Goal: Task Accomplishment & Management: Use online tool/utility

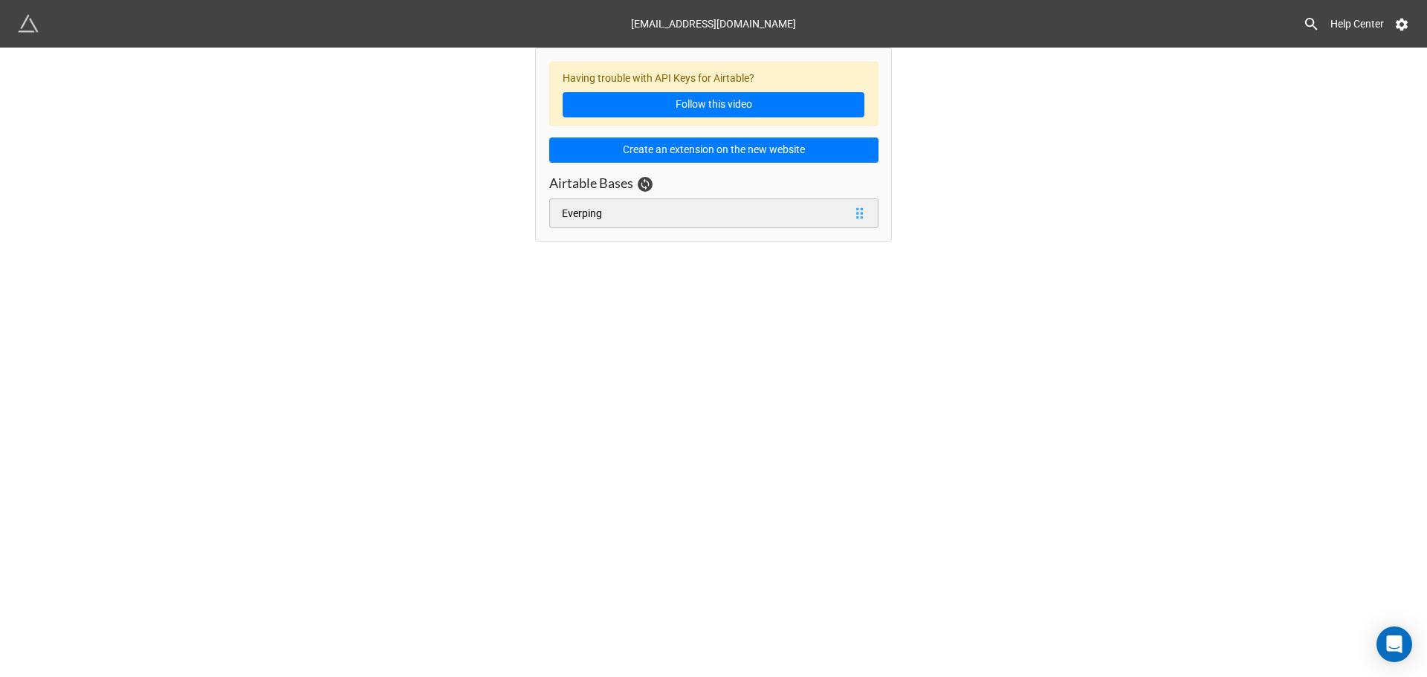
click at [638, 214] on link "Everping" at bounding box center [713, 213] width 329 height 30
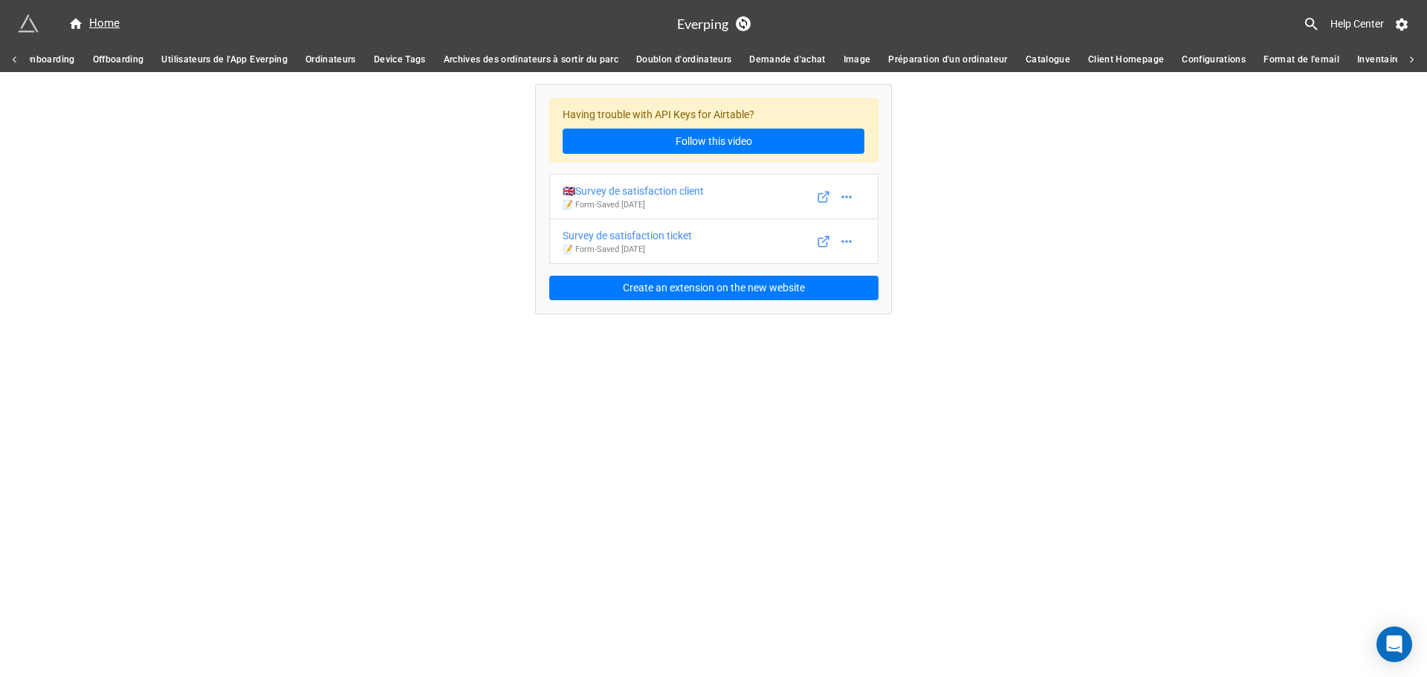
scroll to position [0, 609]
click at [1232, 64] on span "Configurations" at bounding box center [1214, 60] width 64 height 16
click at [723, 197] on div "Rendez-vous configuration (hors onboarding)" at bounding box center [668, 191] width 210 height 16
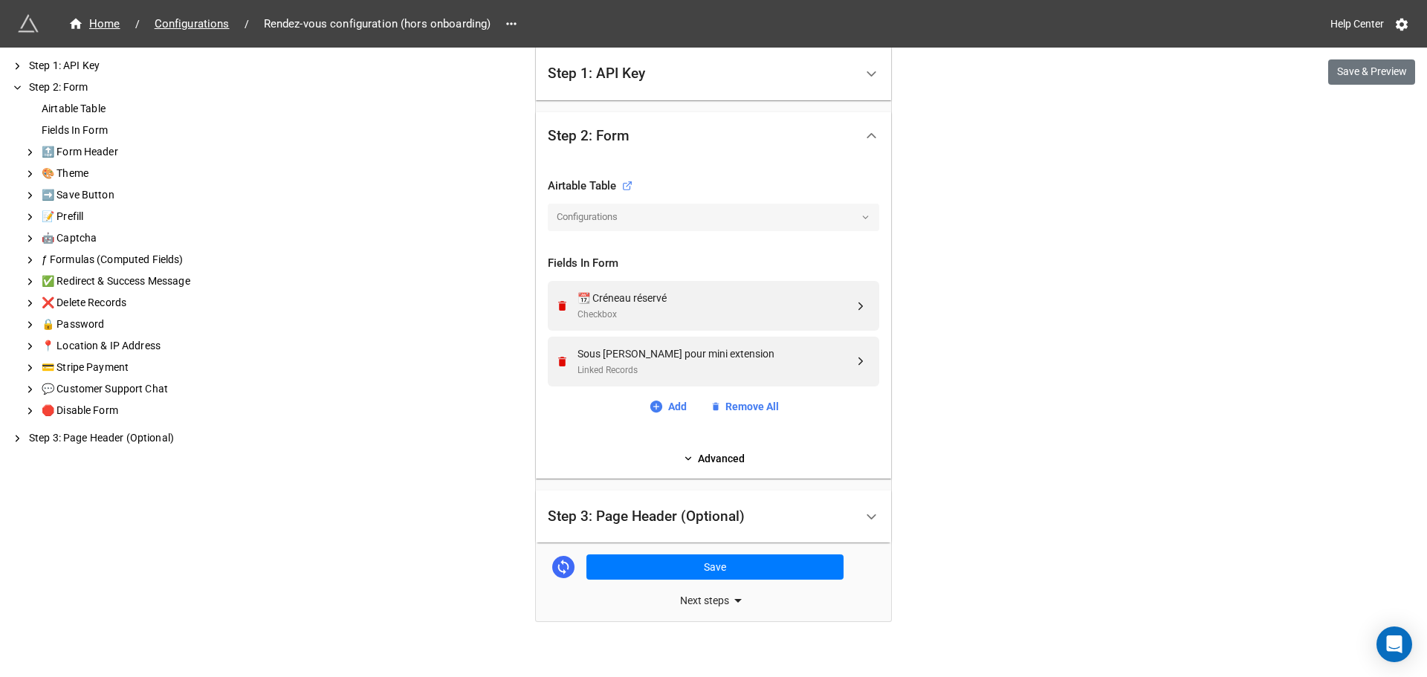
scroll to position [405, 0]
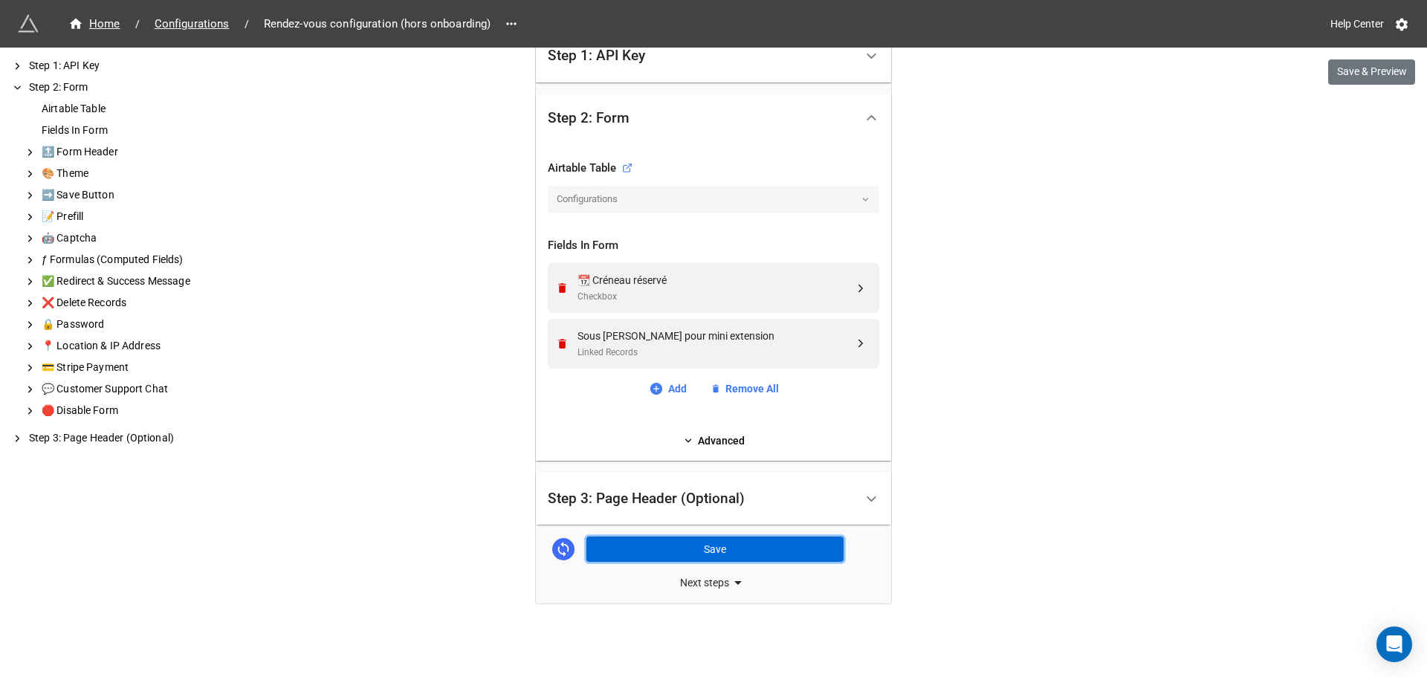
click at [764, 546] on button "Save" at bounding box center [714, 549] width 257 height 25
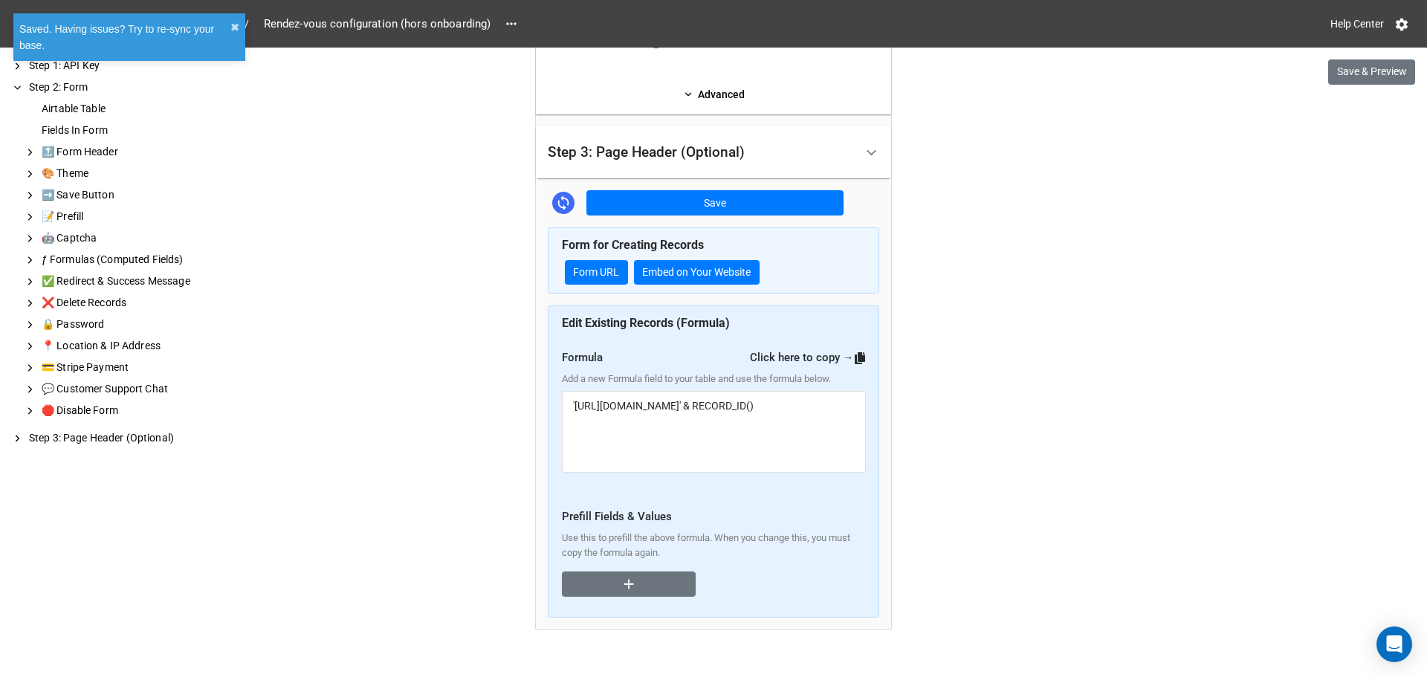
scroll to position [777, 0]
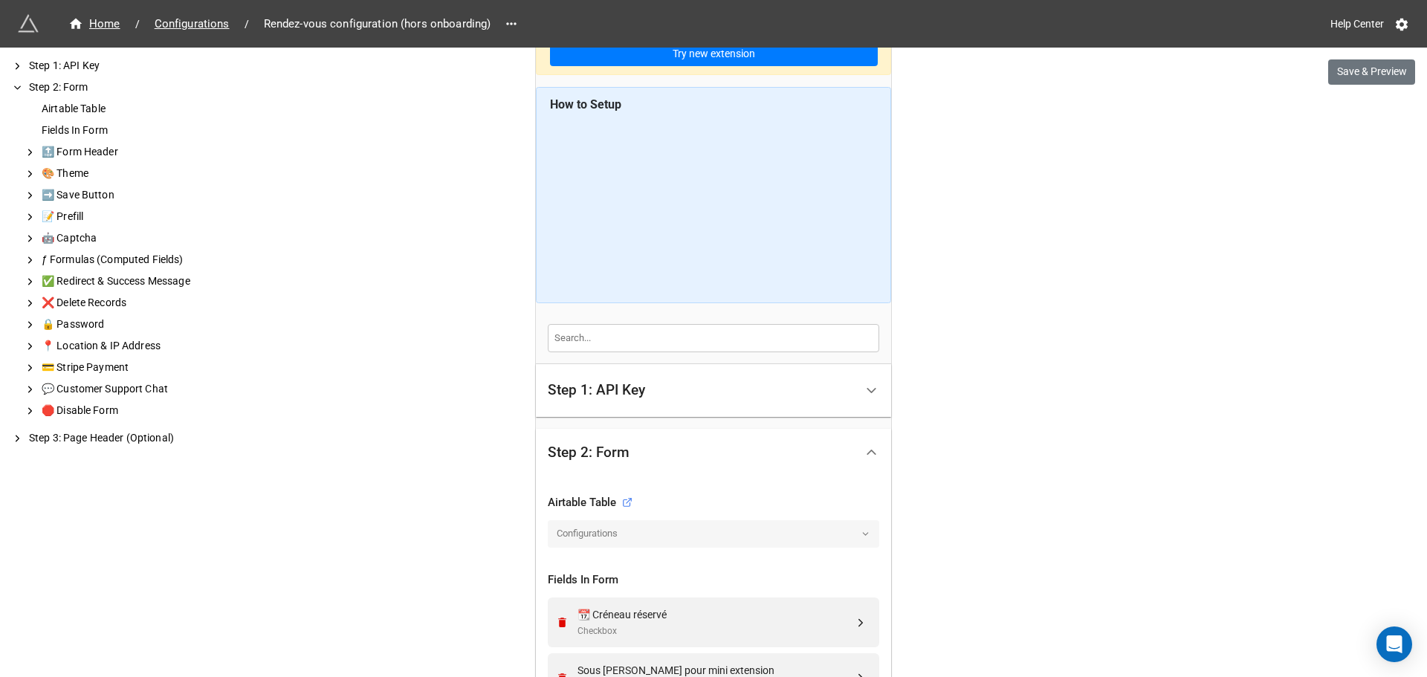
scroll to position [0, 0]
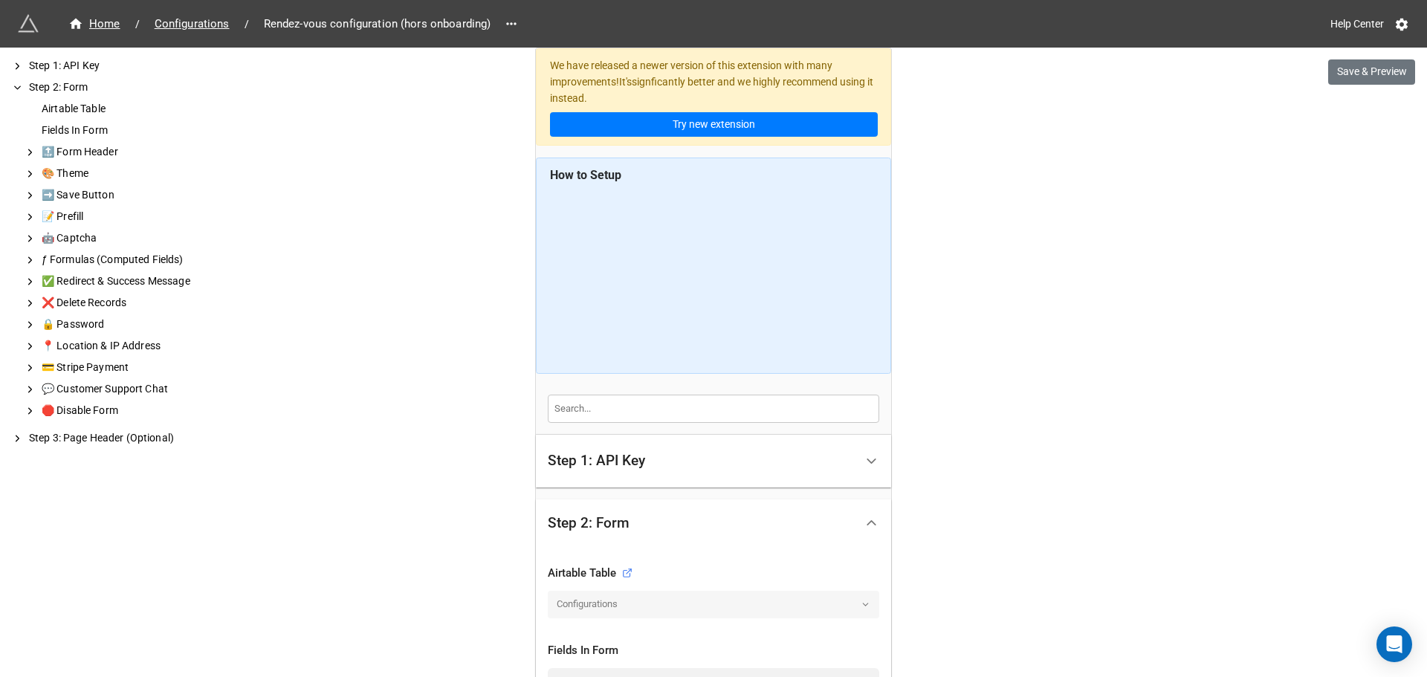
click at [614, 468] on div "Step 1: API Key" at bounding box center [596, 460] width 97 height 15
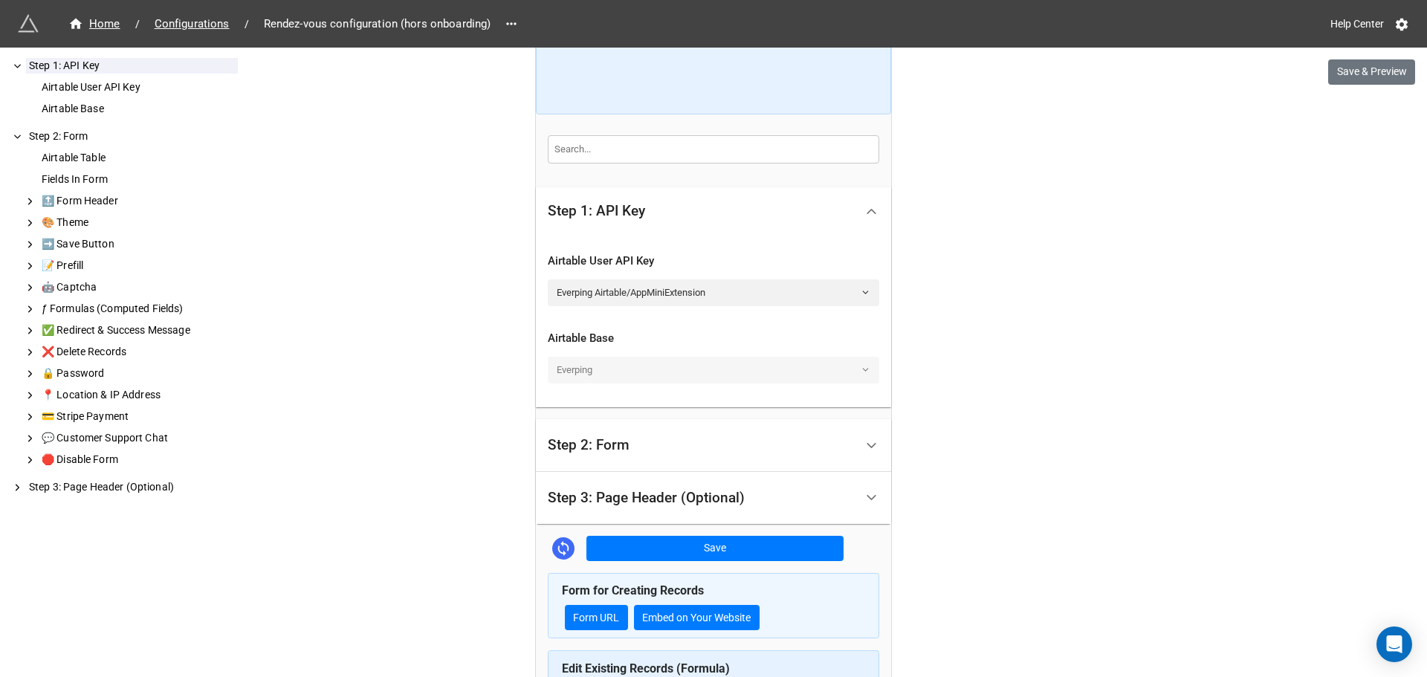
scroll to position [372, 0]
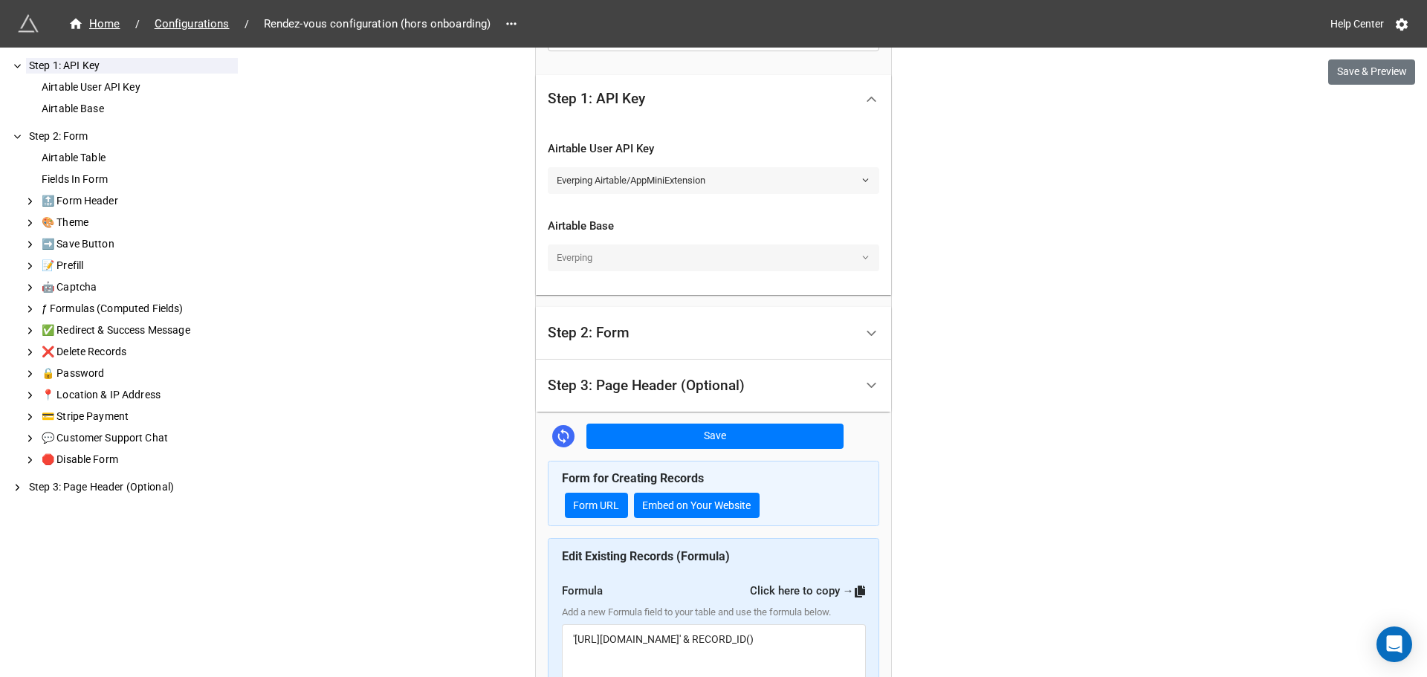
click at [643, 182] on link "Everping Airtable/AppMiniExtension" at bounding box center [714, 180] width 332 height 27
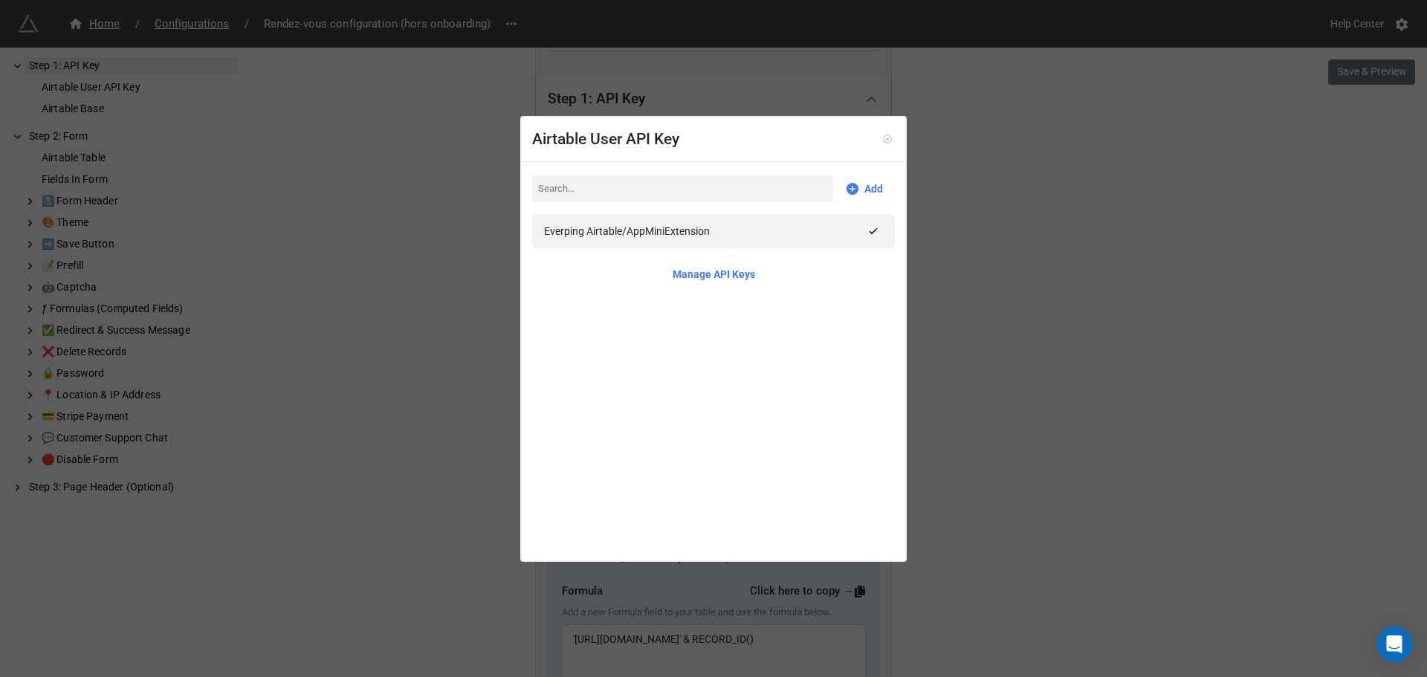
click at [882, 139] on icon at bounding box center [887, 139] width 10 height 10
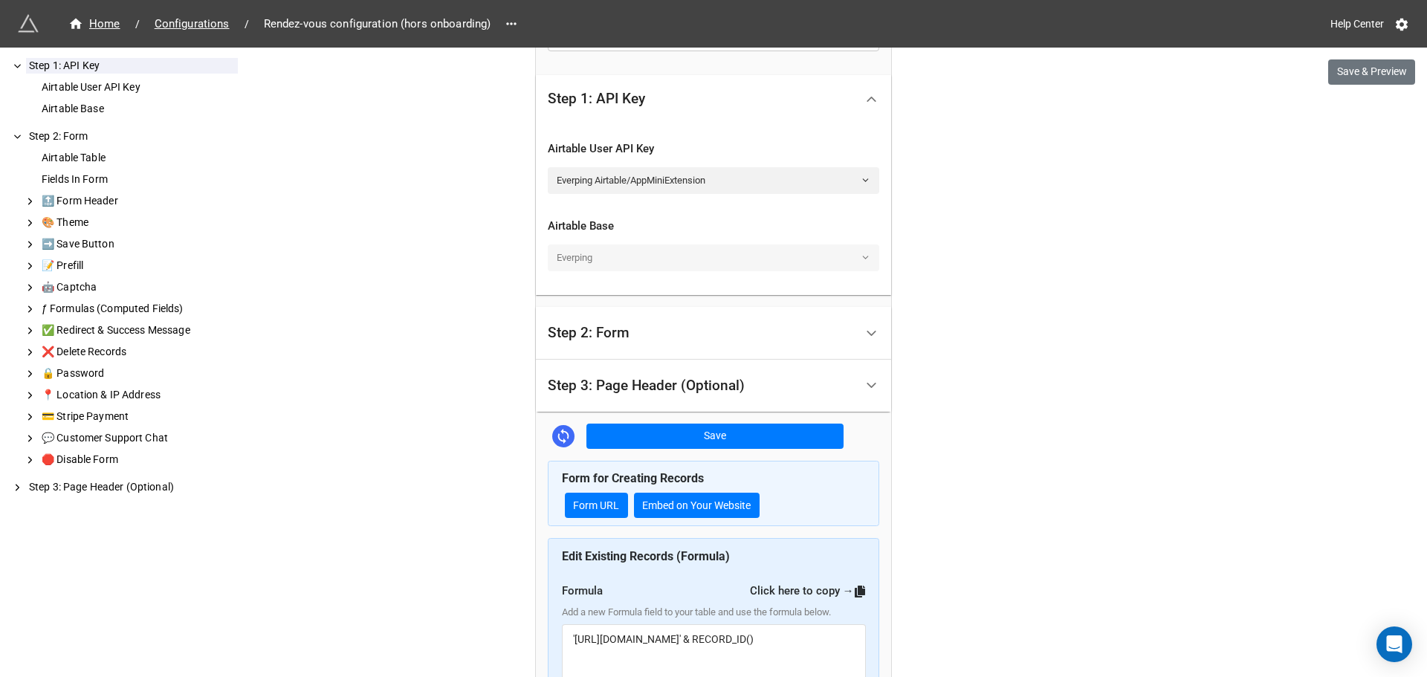
click at [730, 331] on div "Step 2: Form" at bounding box center [701, 333] width 307 height 35
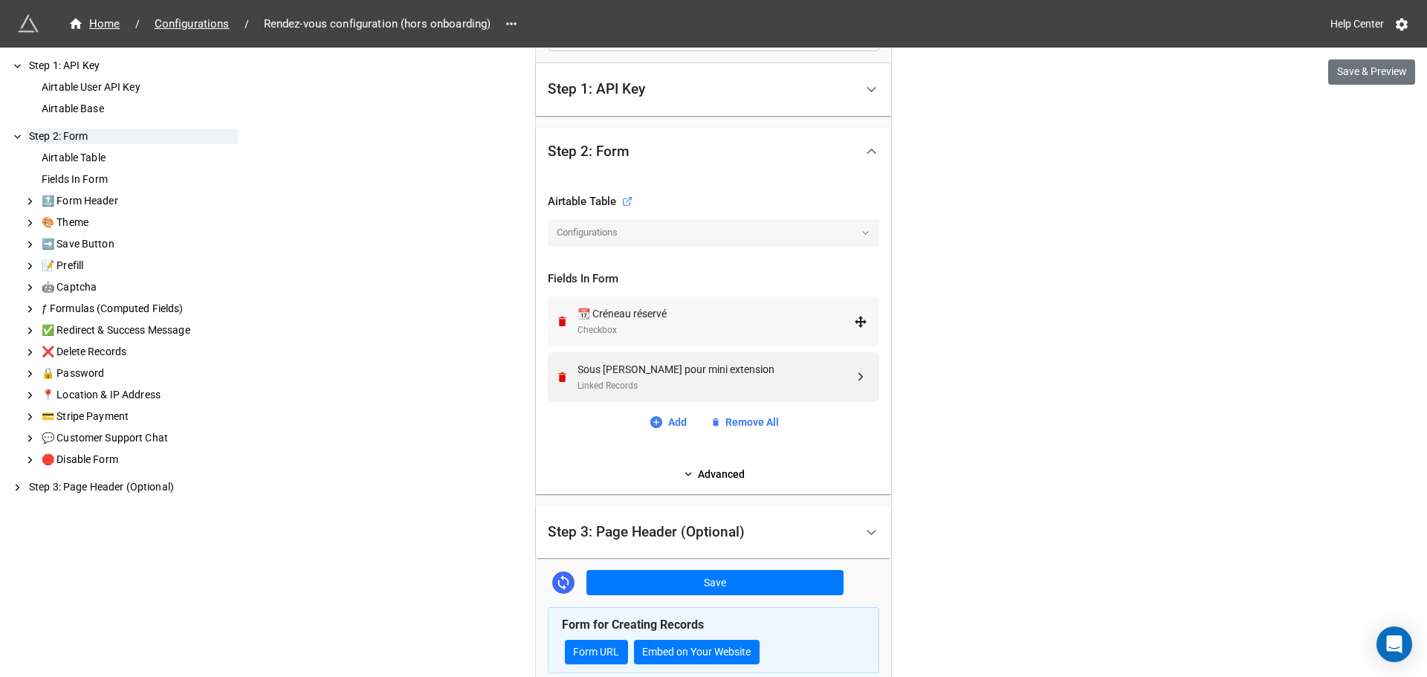
click at [654, 317] on div "📆 Créneau réservé" at bounding box center [716, 314] width 277 height 16
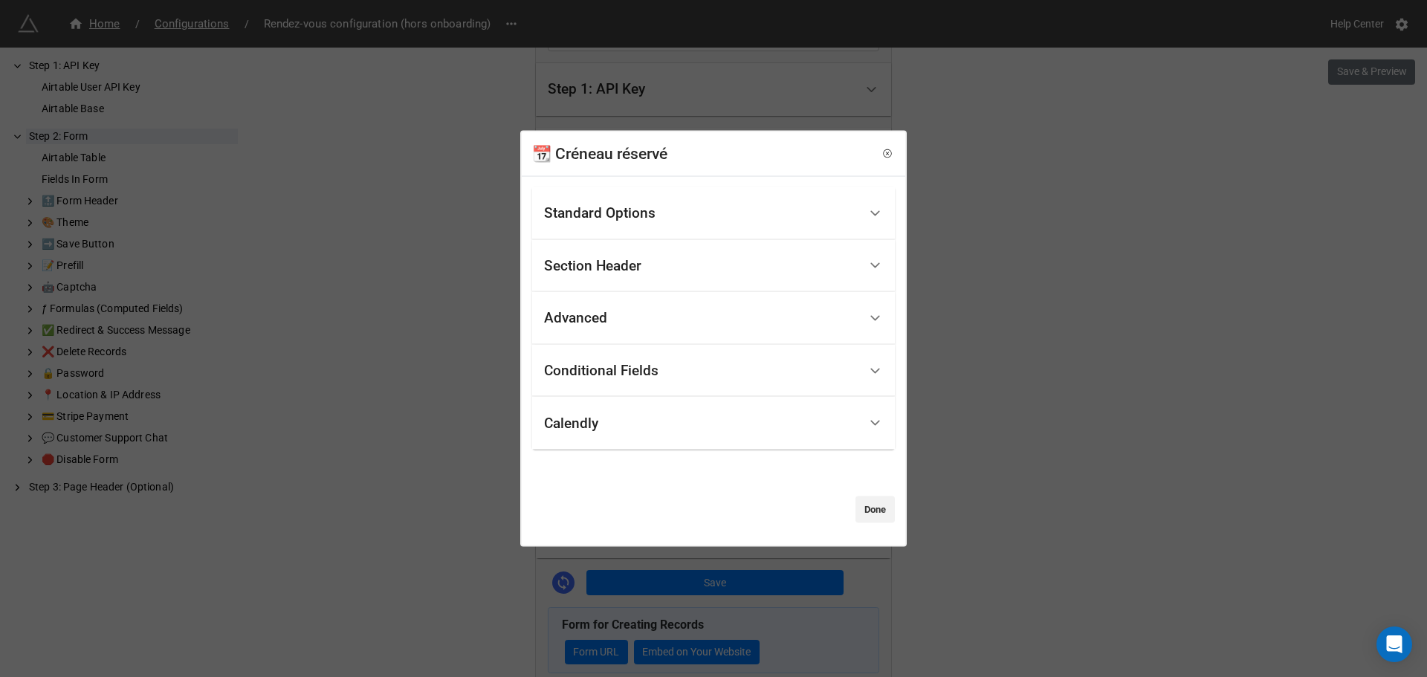
click at [646, 216] on div "Standard Options" at bounding box center [599, 213] width 111 height 15
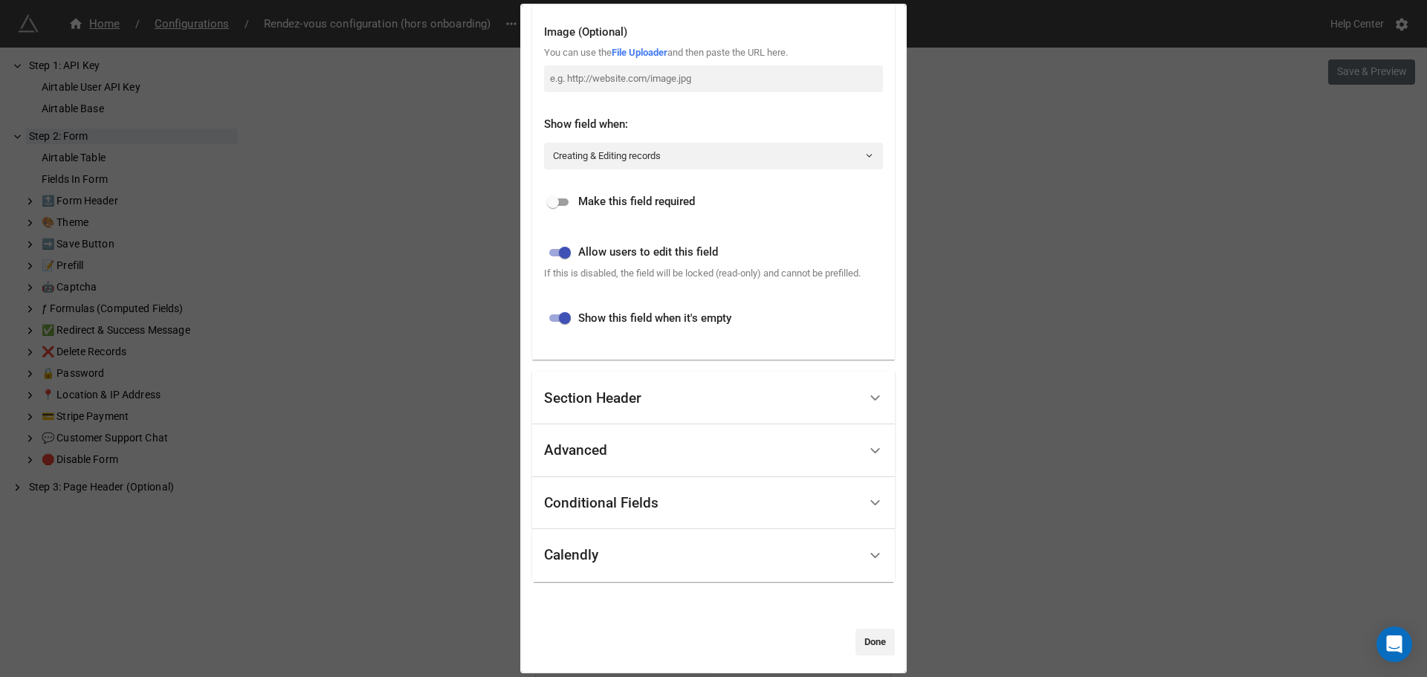
scroll to position [323, 0]
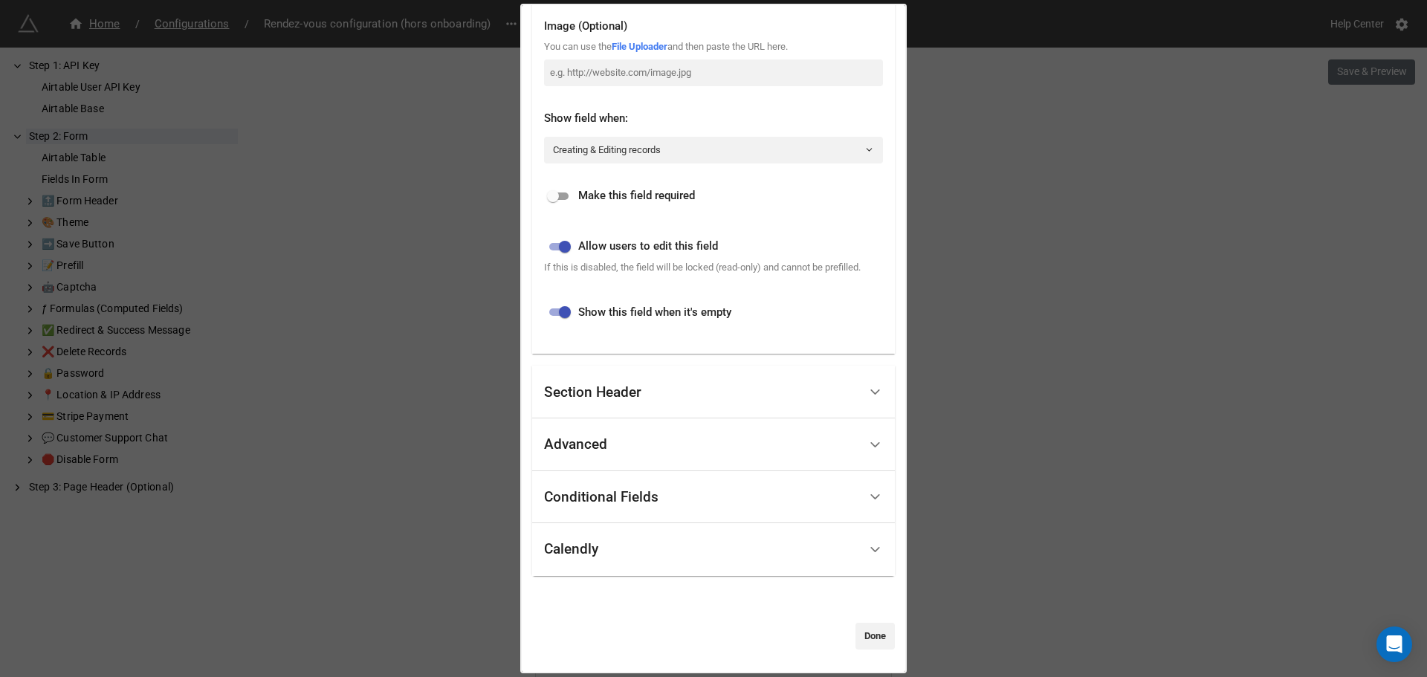
click at [662, 404] on div "Section Header" at bounding box center [701, 392] width 314 height 35
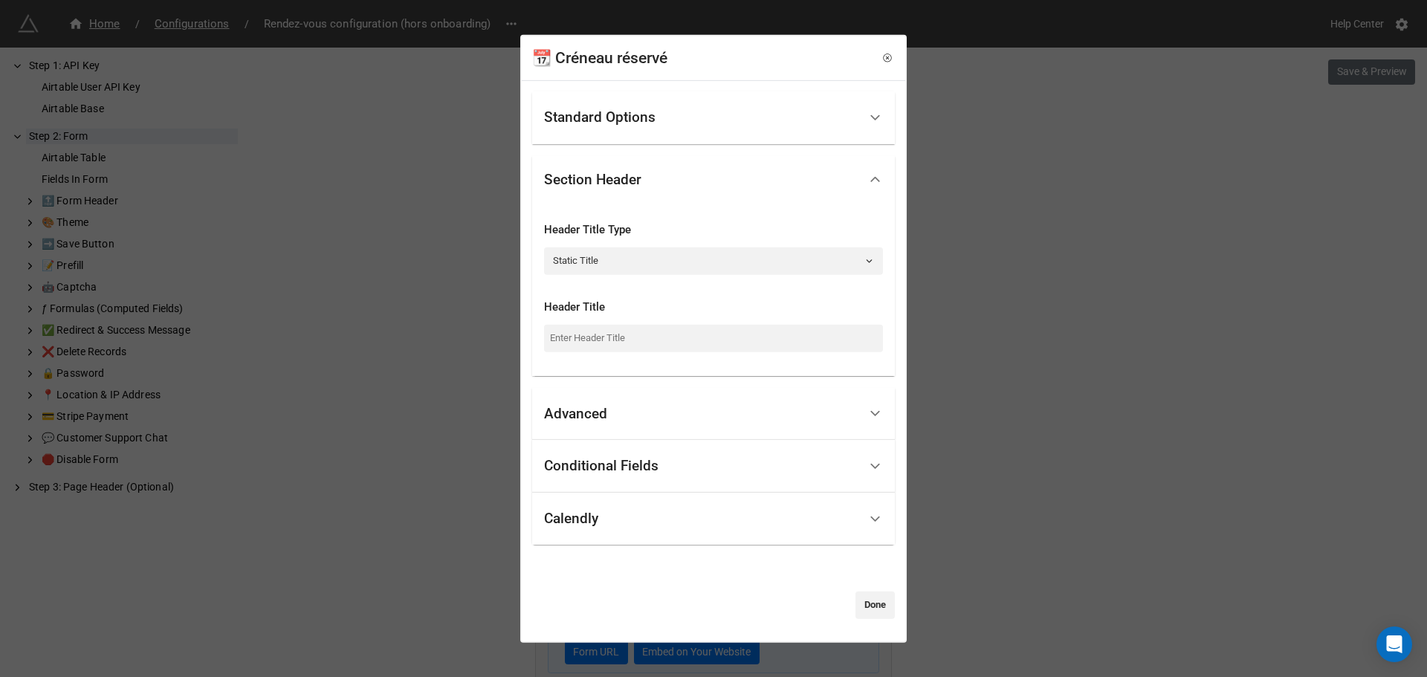
scroll to position [0, 0]
click at [627, 422] on div "Advanced" at bounding box center [701, 413] width 314 height 35
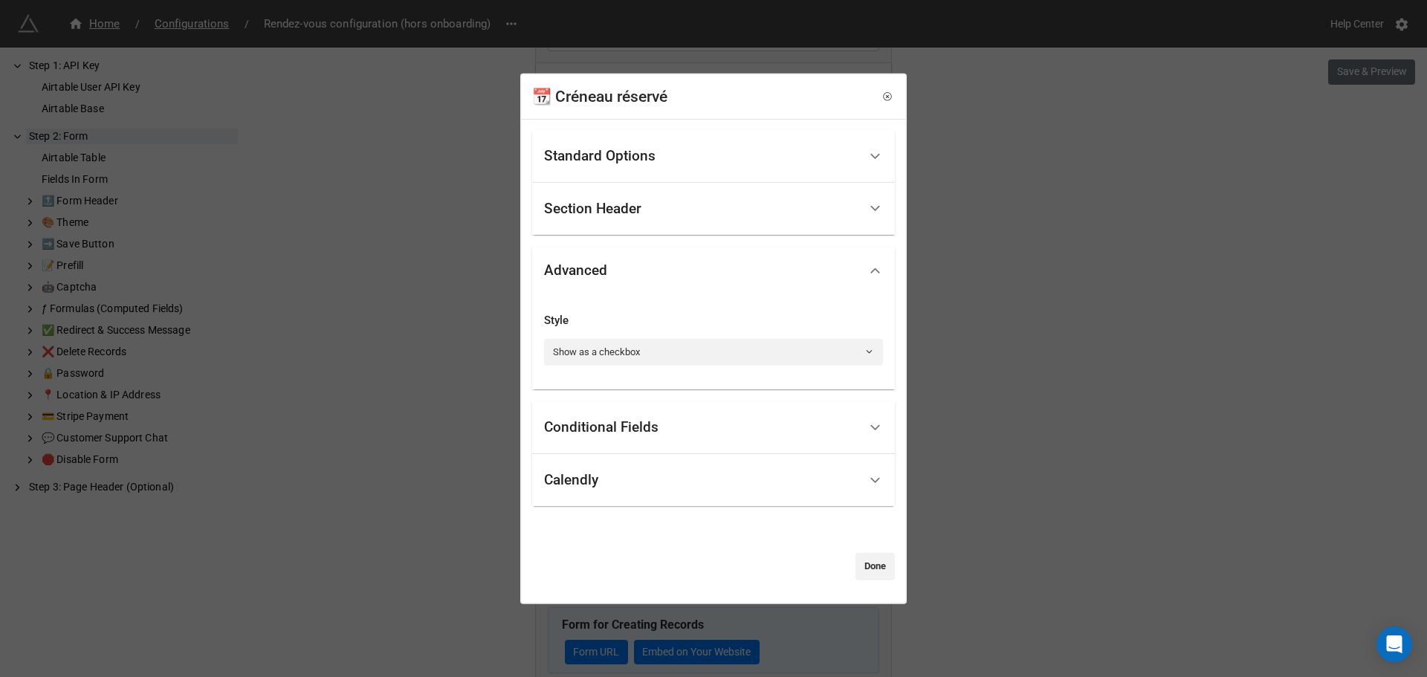
click at [647, 433] on div "Conditional Fields" at bounding box center [601, 427] width 114 height 15
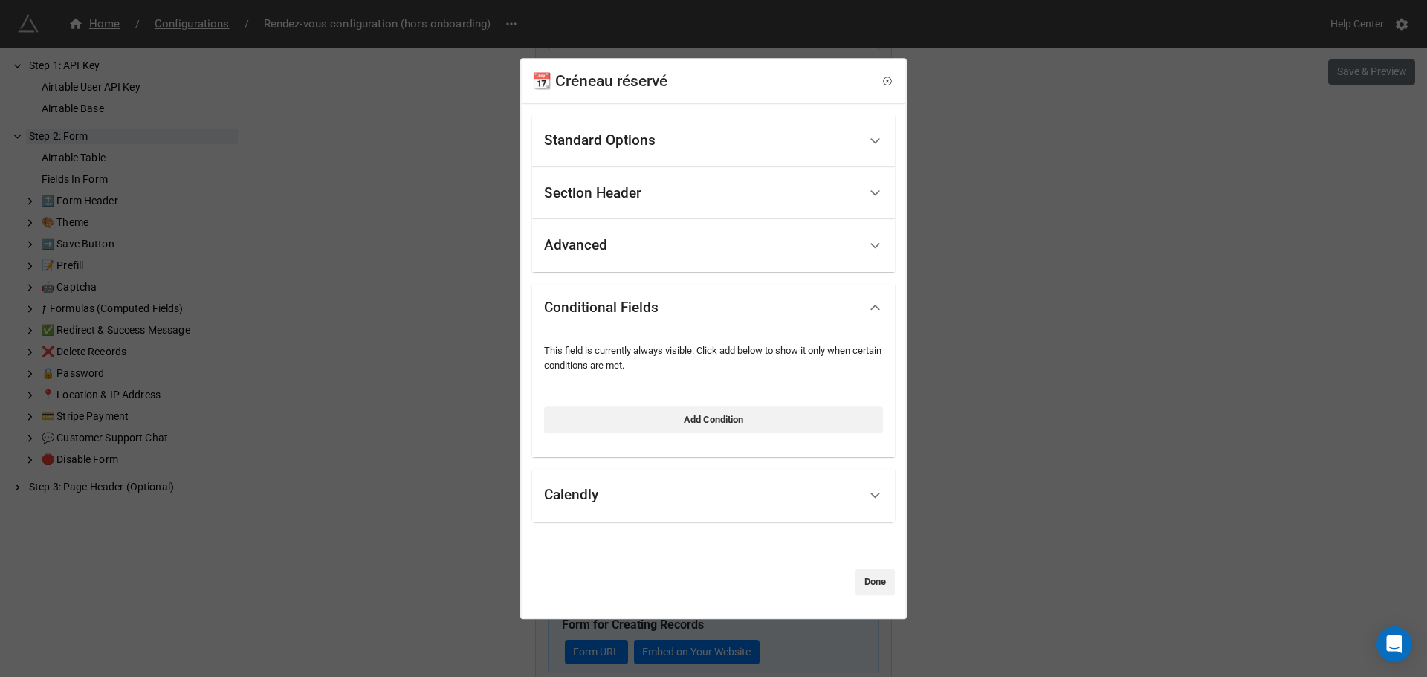
click at [646, 486] on div "Calendly" at bounding box center [701, 495] width 314 height 35
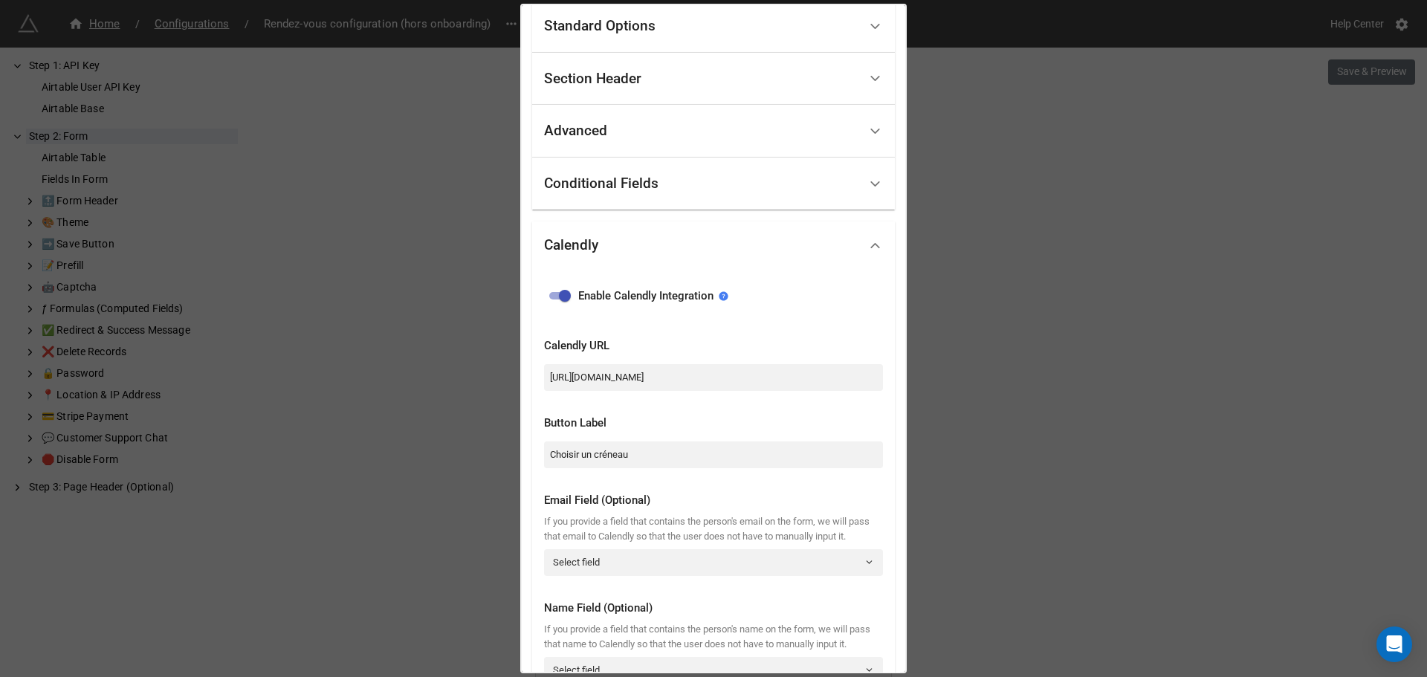
scroll to position [222, 0]
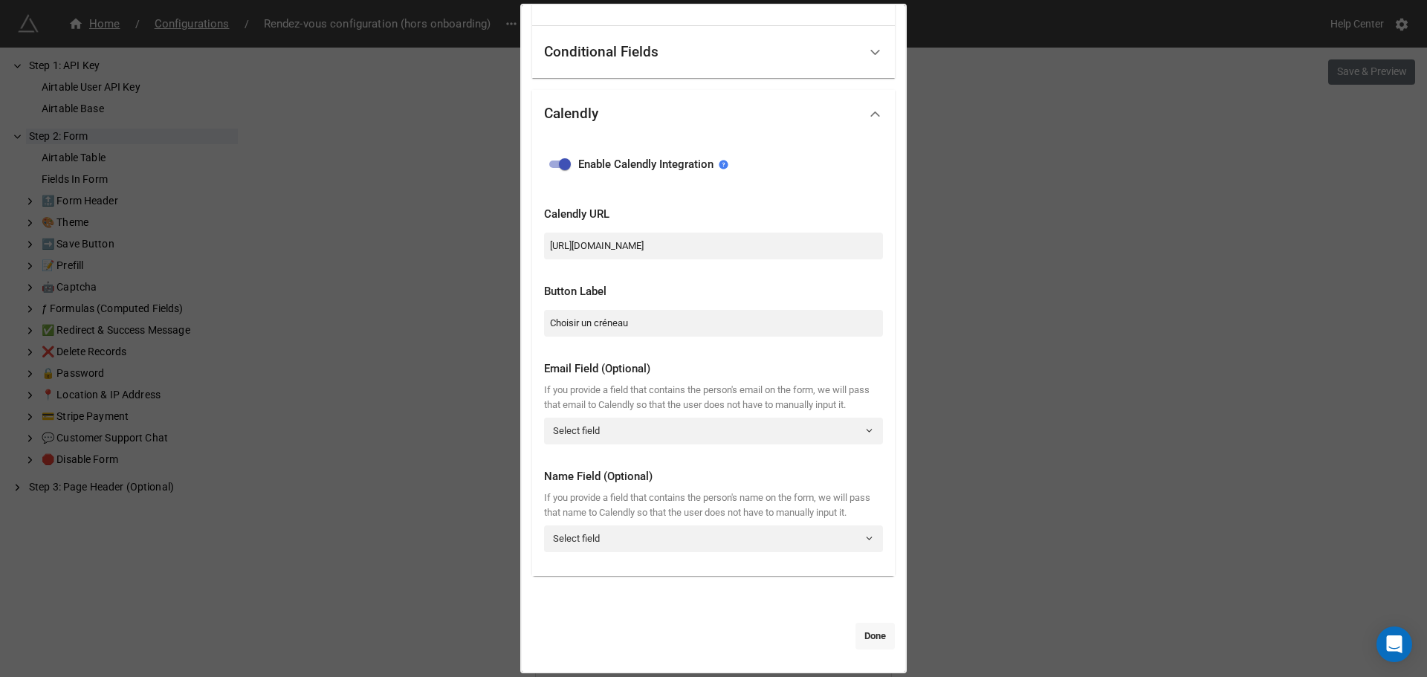
click at [871, 636] on link "Done" at bounding box center [875, 636] width 39 height 27
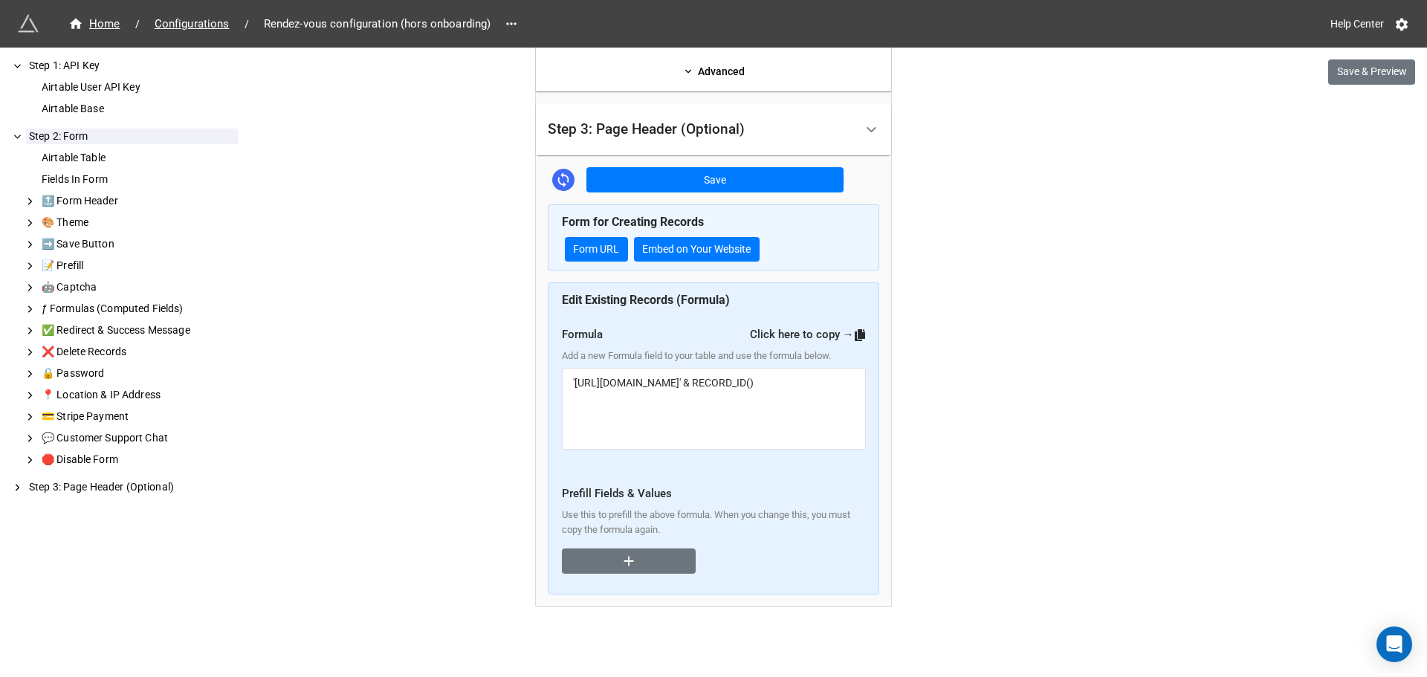
scroll to position [778, 0]
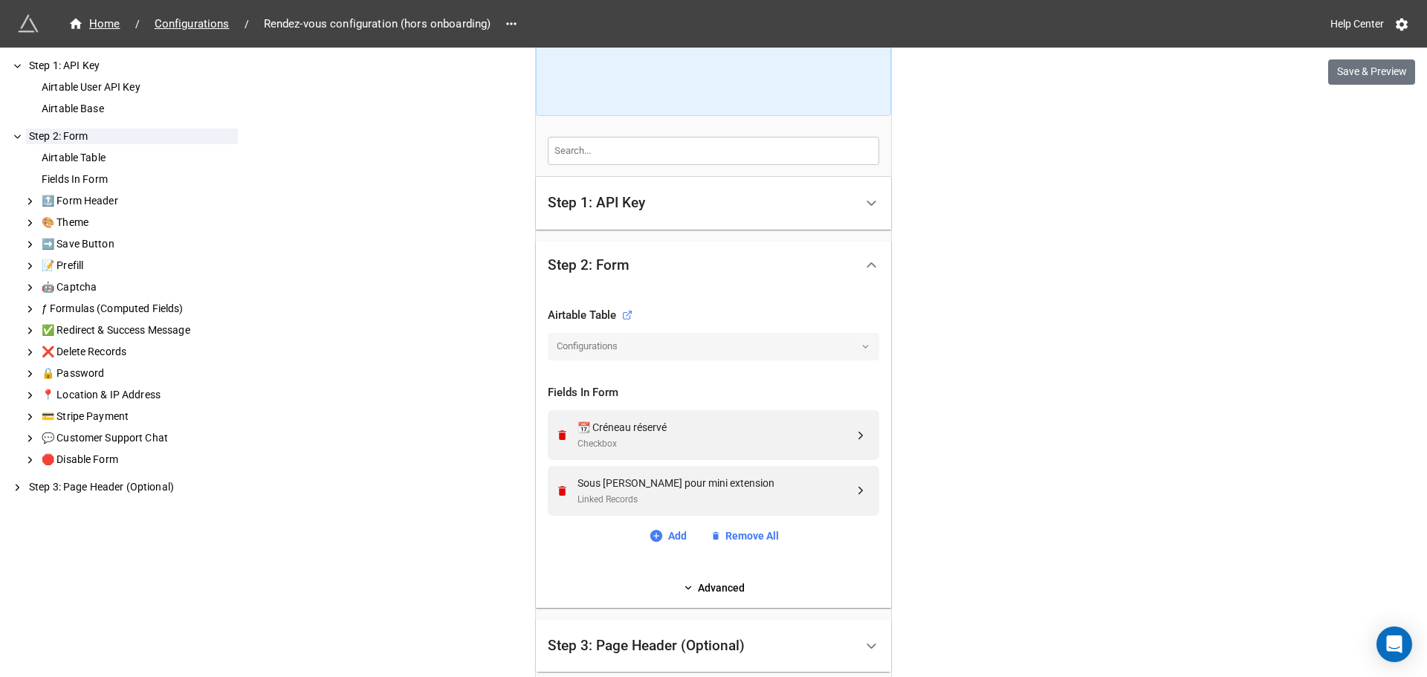
scroll to position [0, 0]
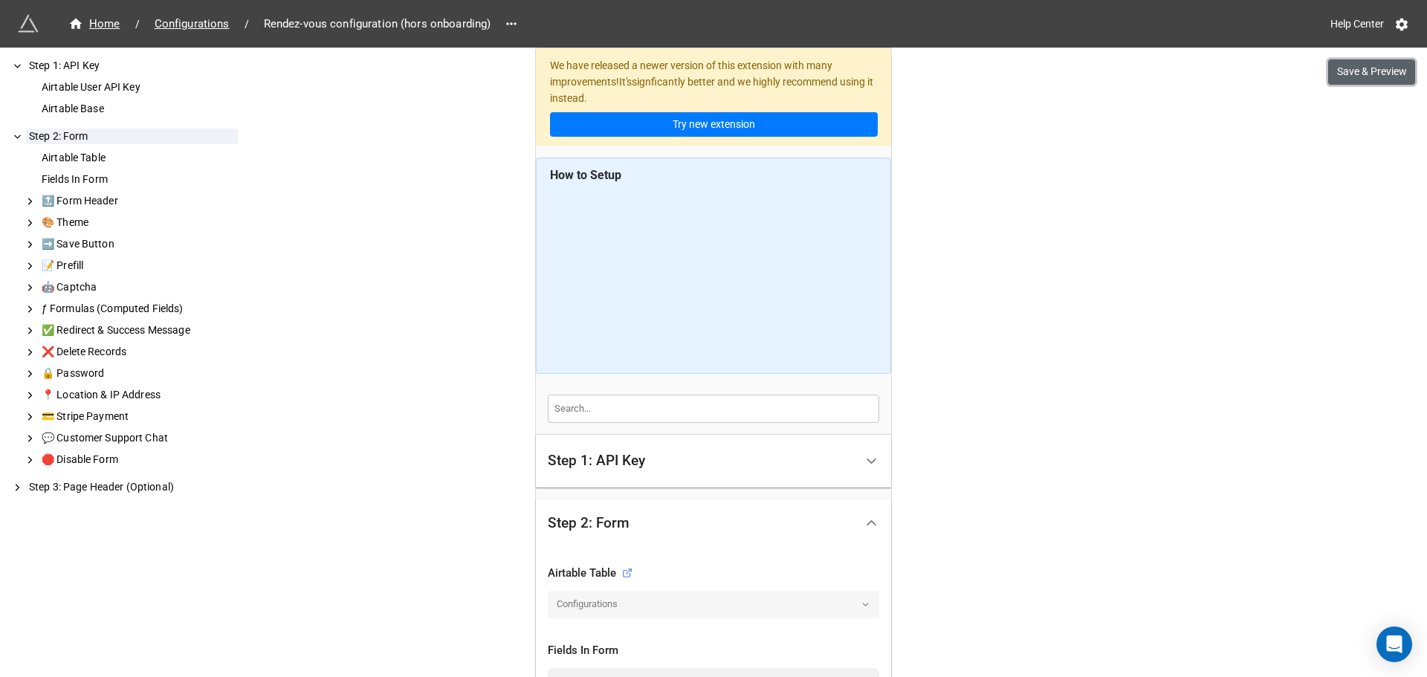
click at [1359, 71] on button "Save & Preview" at bounding box center [1371, 71] width 87 height 25
click at [110, 24] on div "Home" at bounding box center [94, 24] width 52 height 17
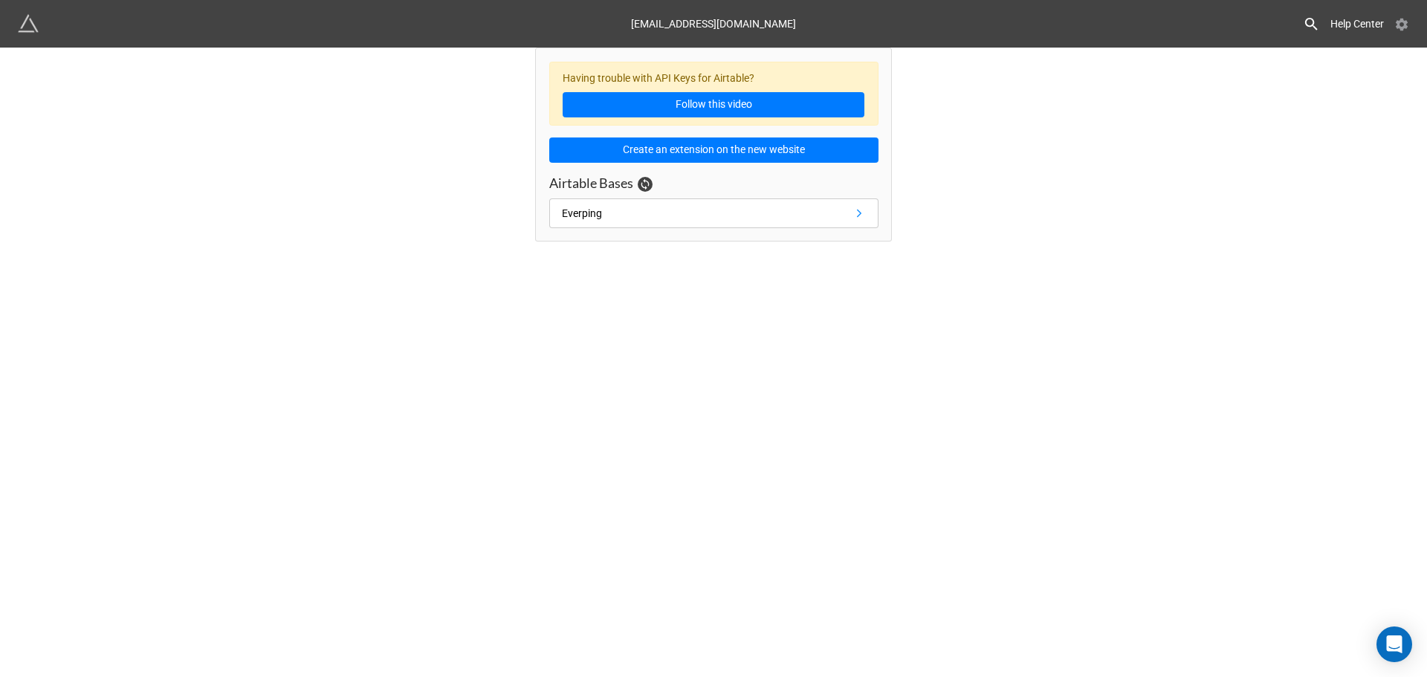
click at [1403, 29] on icon at bounding box center [1402, 25] width 12 height 13
